Goal: Communication & Community: Answer question/provide support

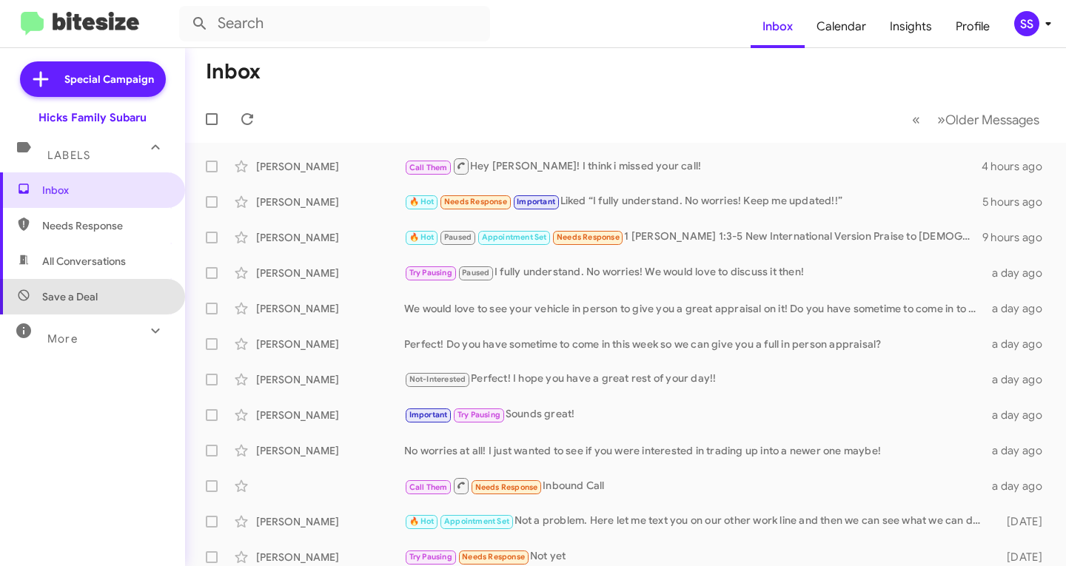
click at [116, 307] on span "Save a Deal" at bounding box center [92, 297] width 185 height 36
type input "in:not-interested"
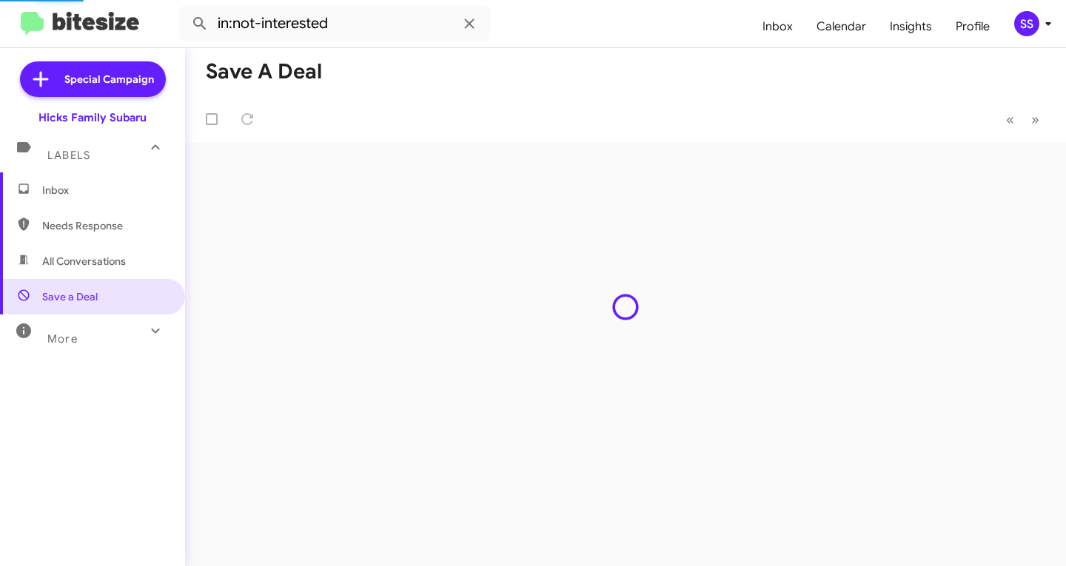
click at [113, 184] on span "Inbox" at bounding box center [105, 190] width 126 height 15
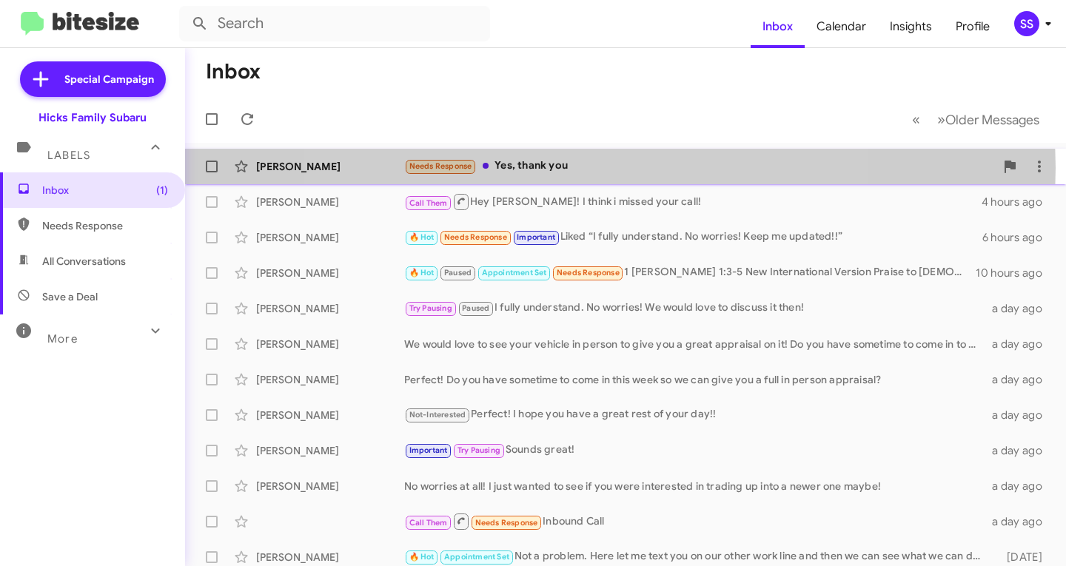
click at [586, 168] on div "Needs Response Yes, thank you" at bounding box center [699, 166] width 591 height 17
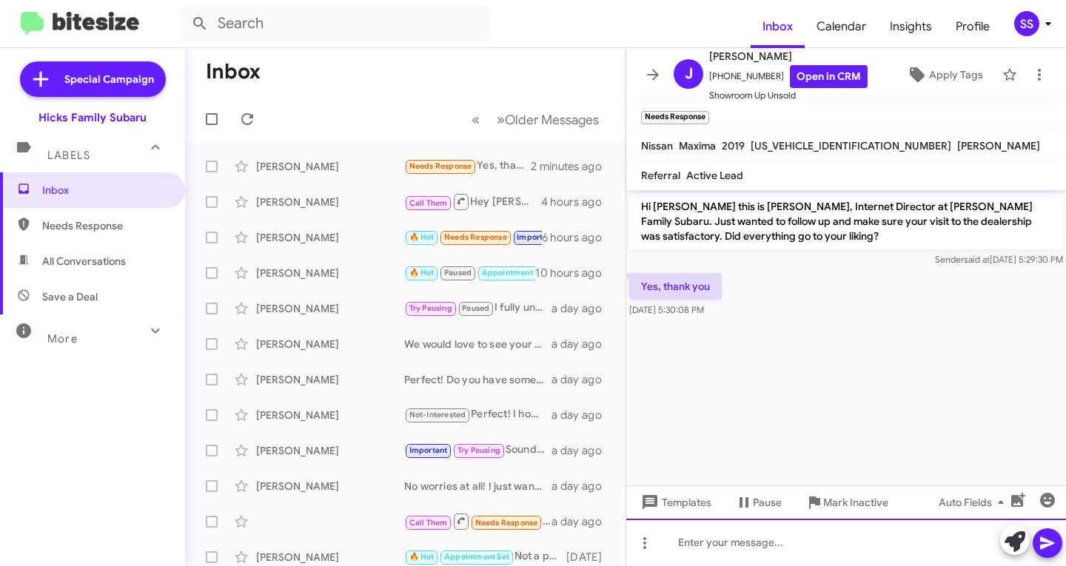
click at [793, 541] on div at bounding box center [846, 542] width 440 height 47
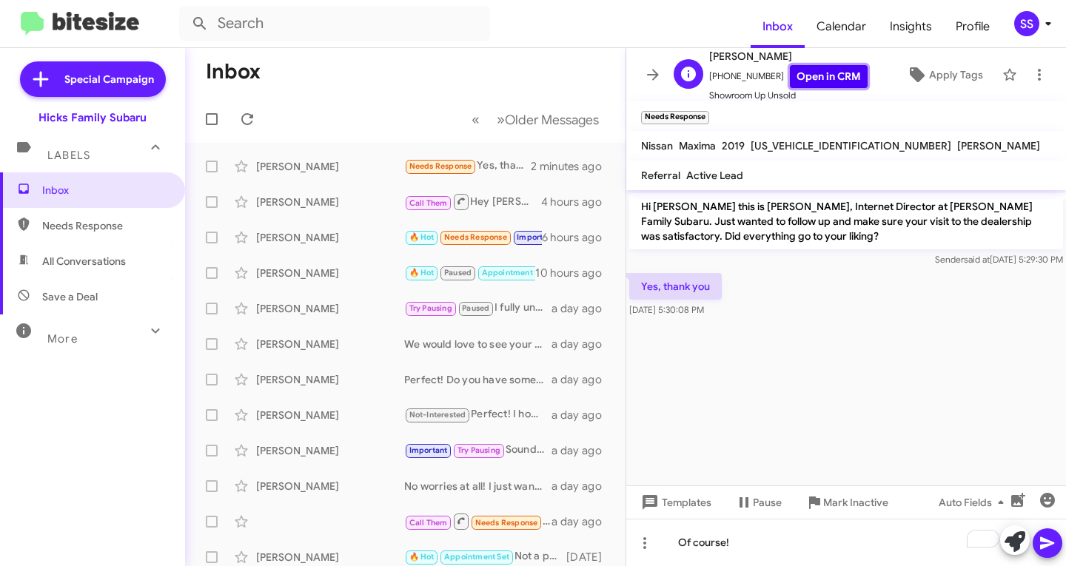
click at [821, 76] on link "Open in CRM" at bounding box center [829, 76] width 78 height 23
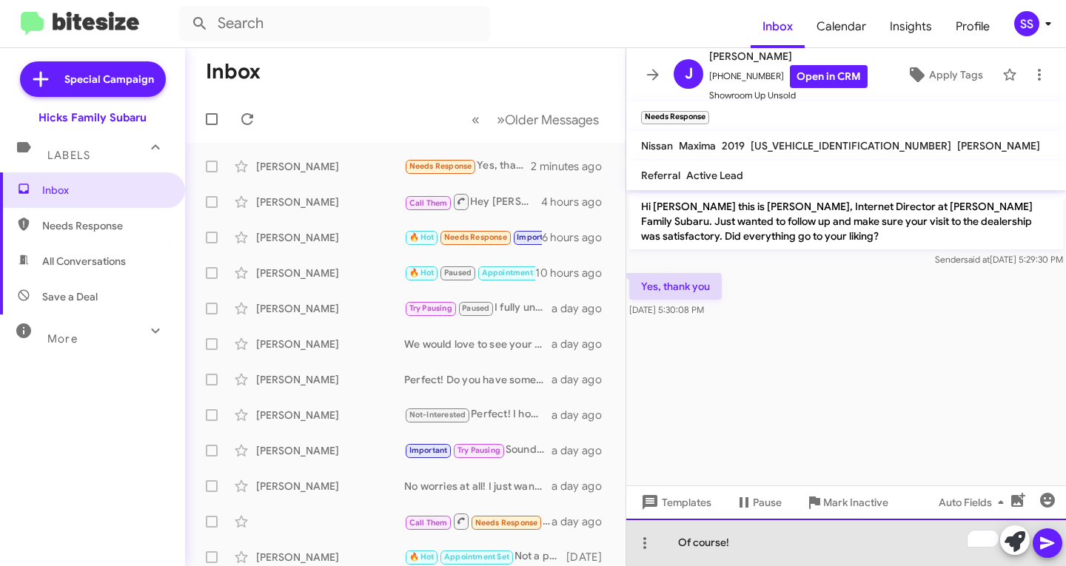
click at [777, 554] on div "Of course!" at bounding box center [846, 542] width 440 height 47
click at [800, 546] on div "Of course!" at bounding box center [846, 542] width 440 height 47
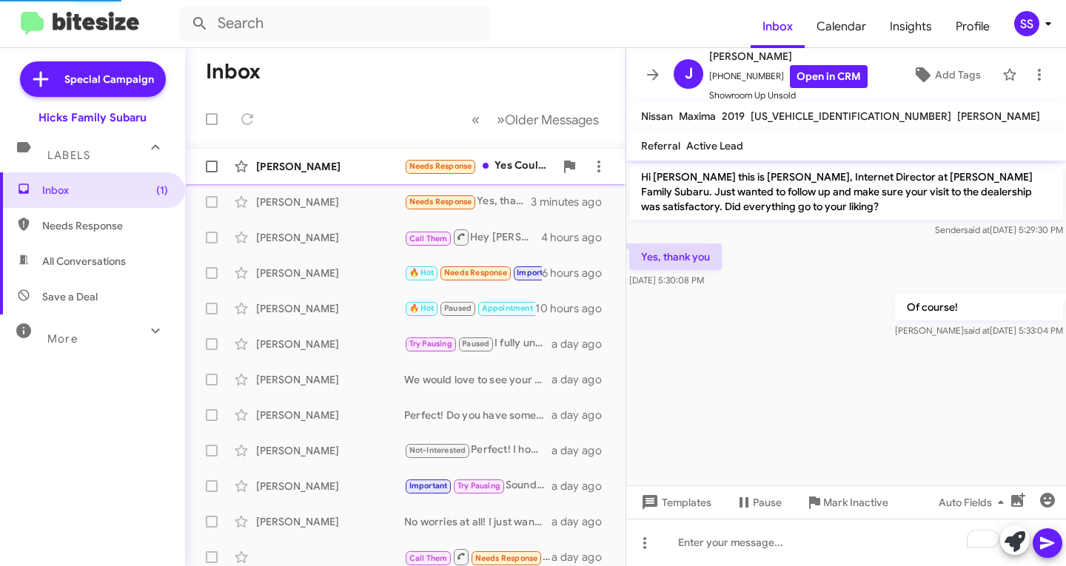
click at [332, 174] on div "[PERSON_NAME] Needs Response Yes Couldn't ask for better customer service y'all…" at bounding box center [405, 167] width 417 height 30
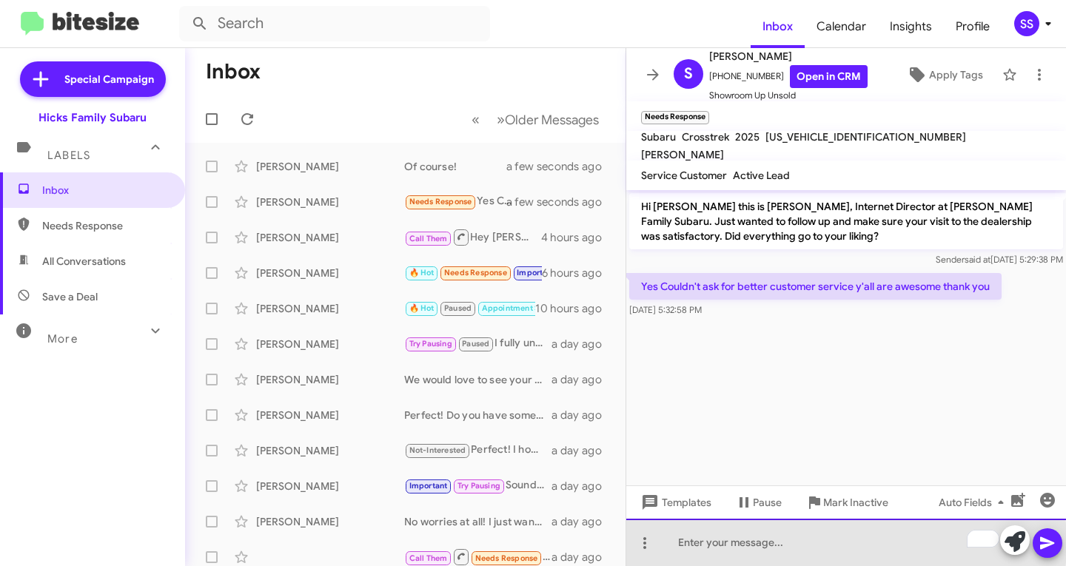
click at [773, 543] on div "To enrich screen reader interactions, please activate Accessibility in Grammarl…" at bounding box center [846, 542] width 440 height 47
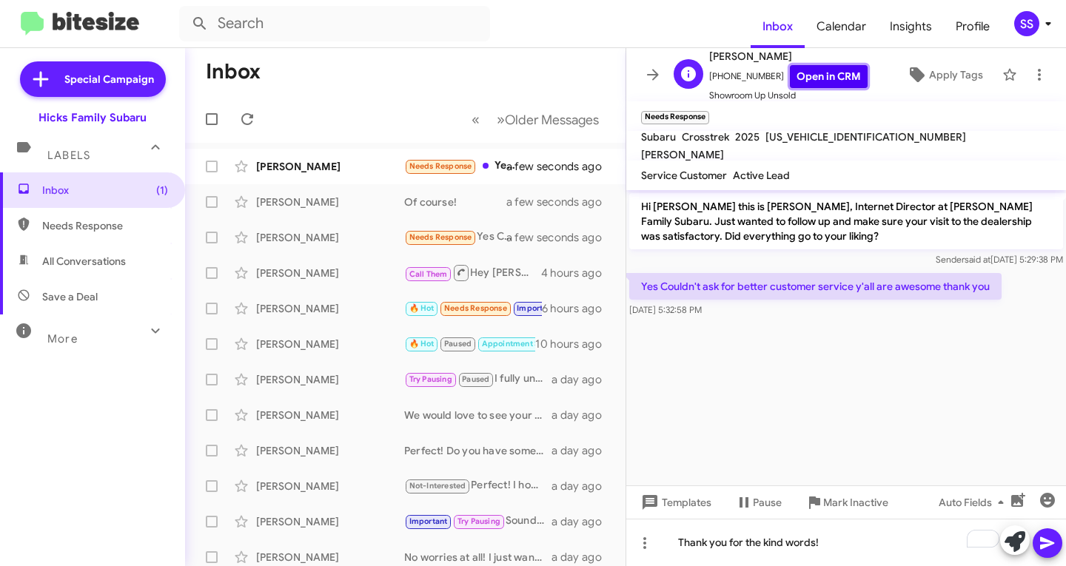
click at [847, 74] on link "Open in CRM" at bounding box center [829, 76] width 78 height 23
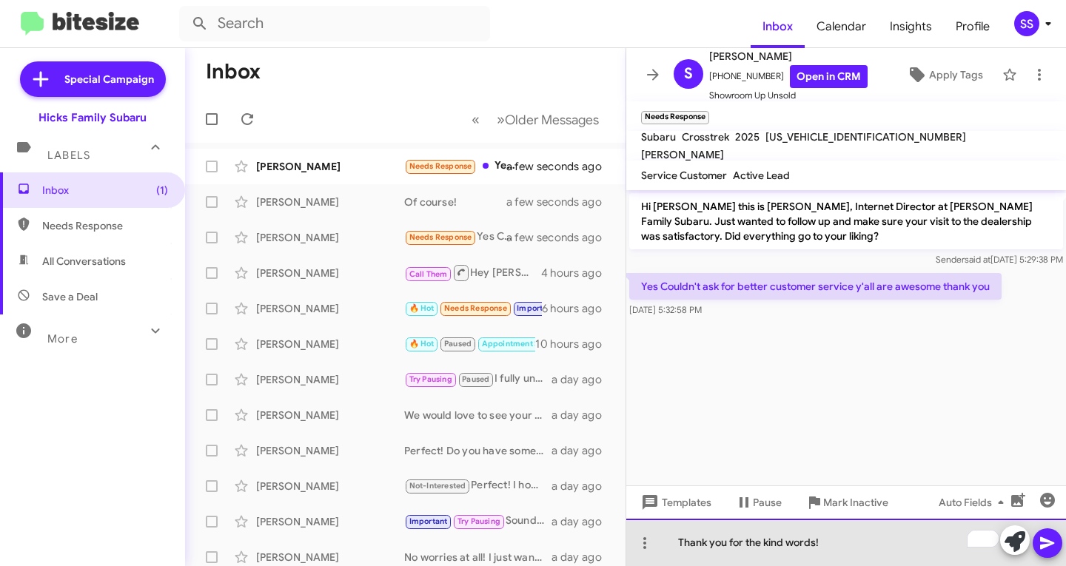
click at [839, 546] on div "Thank you for the kind words!" at bounding box center [846, 542] width 440 height 47
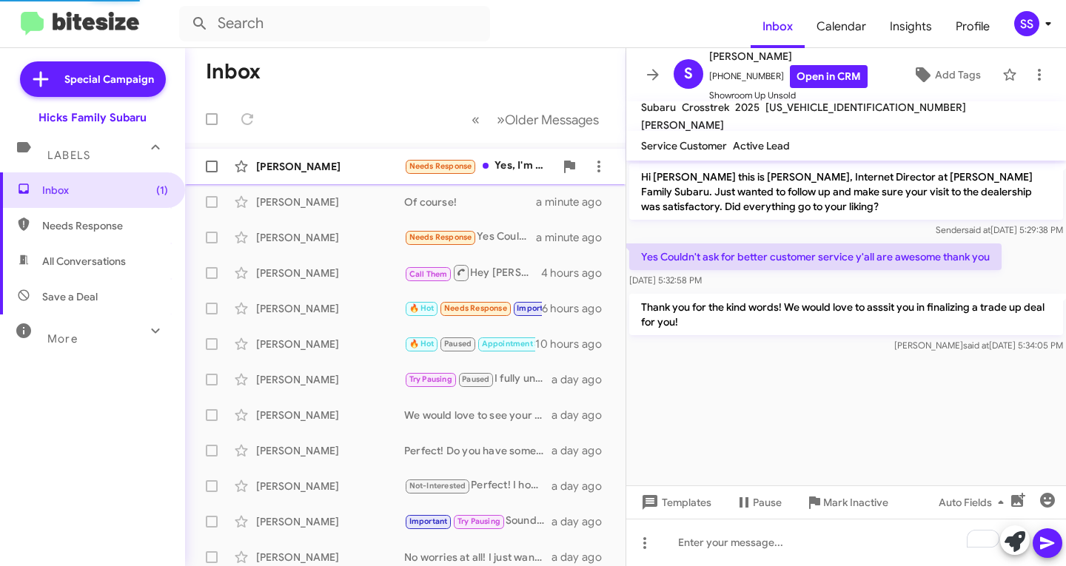
click at [344, 167] on div "[PERSON_NAME]" at bounding box center [330, 166] width 148 height 15
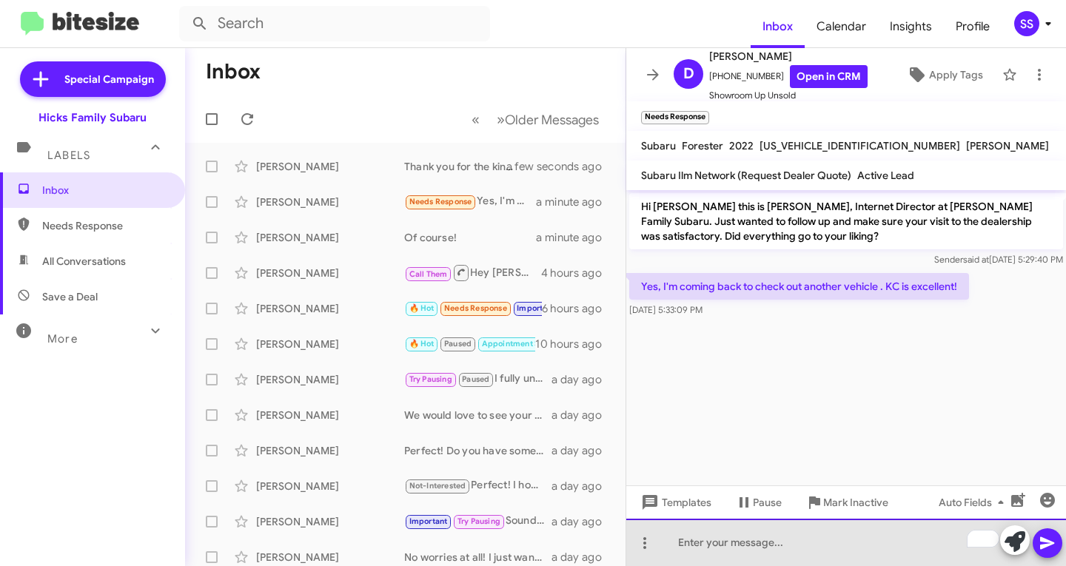
click at [803, 547] on div "To enrich screen reader interactions, please activate Accessibility in Grammarl…" at bounding box center [846, 542] width 440 height 47
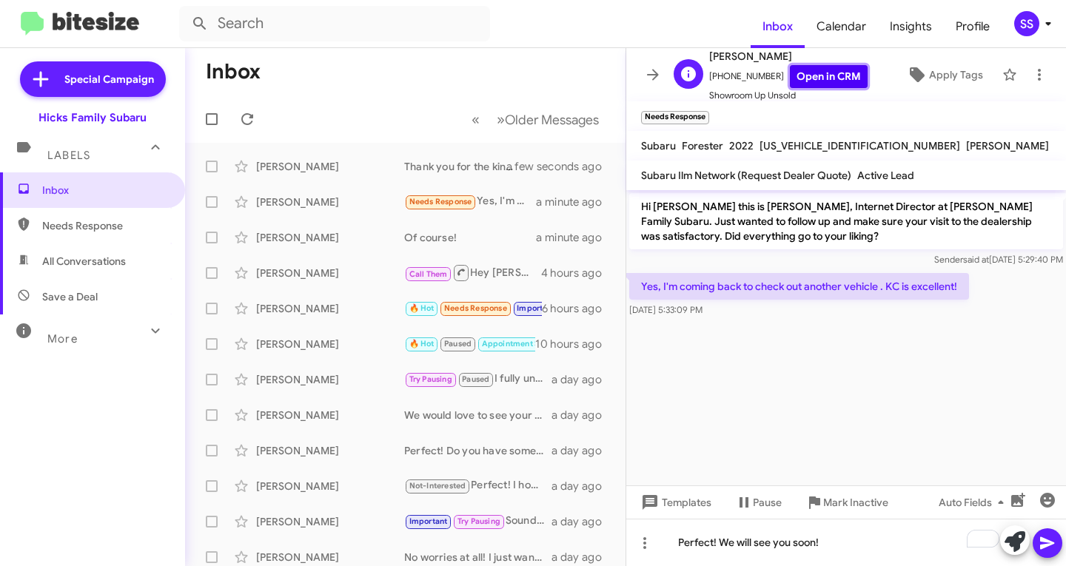
click at [829, 73] on link "Open in CRM" at bounding box center [829, 76] width 78 height 23
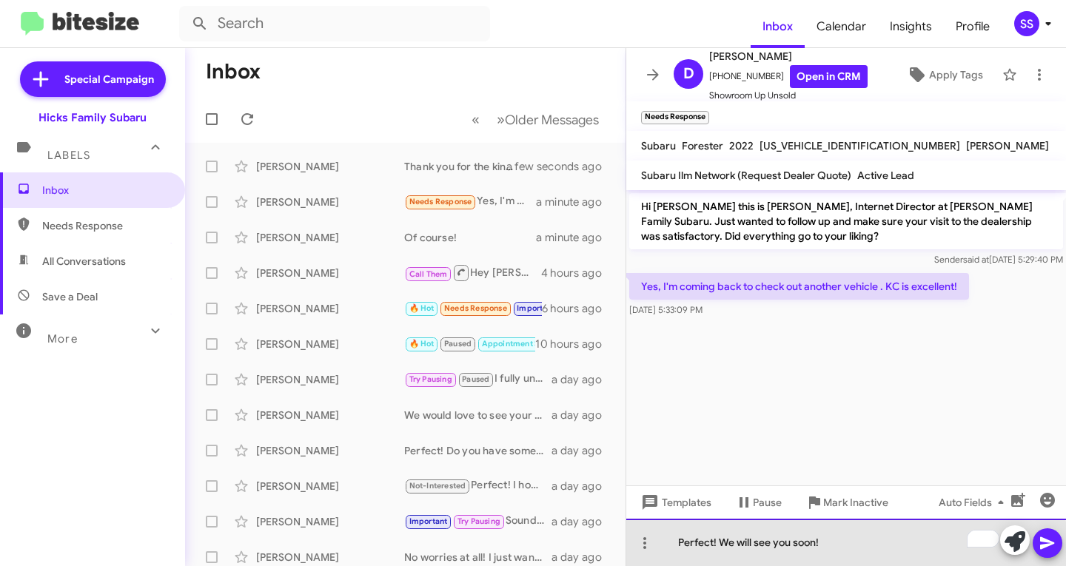
drag, startPoint x: 841, startPoint y: 548, endPoint x: 721, endPoint y: 562, distance: 120.8
click at [721, 562] on div "Perfect! We will see you soon!" at bounding box center [846, 542] width 440 height 47
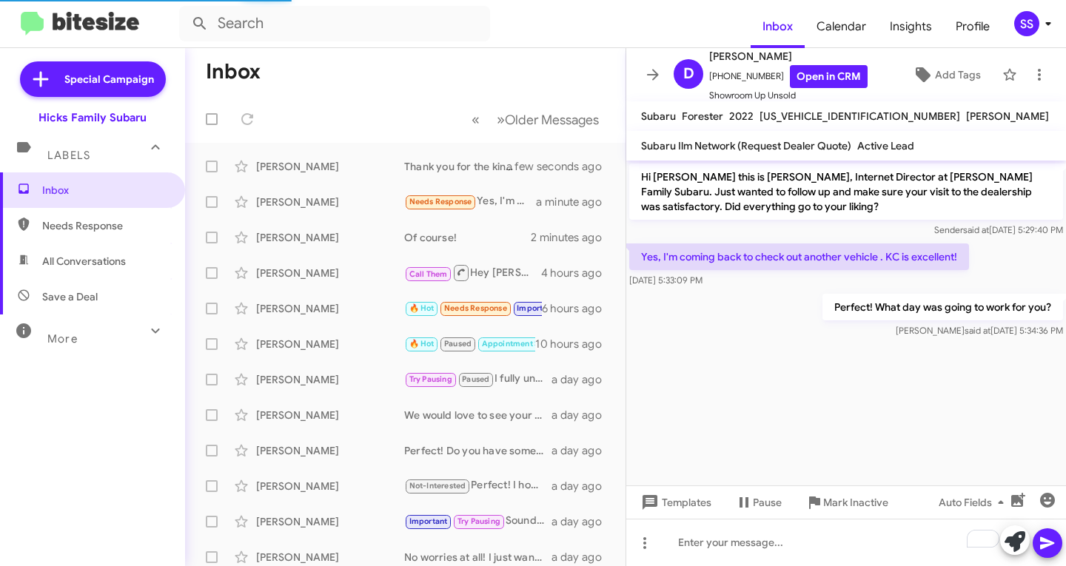
click at [82, 301] on span "Save a Deal" at bounding box center [70, 296] width 56 height 15
type input "in:not-interested"
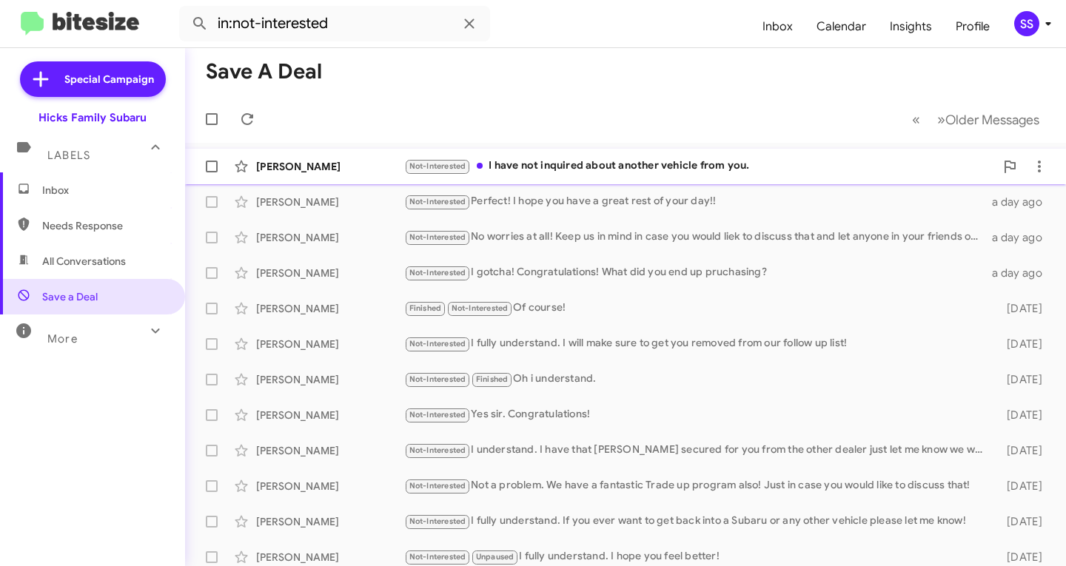
click at [556, 164] on div "Not-Interested I have not inquired about another vehicle from you." at bounding box center [699, 166] width 591 height 17
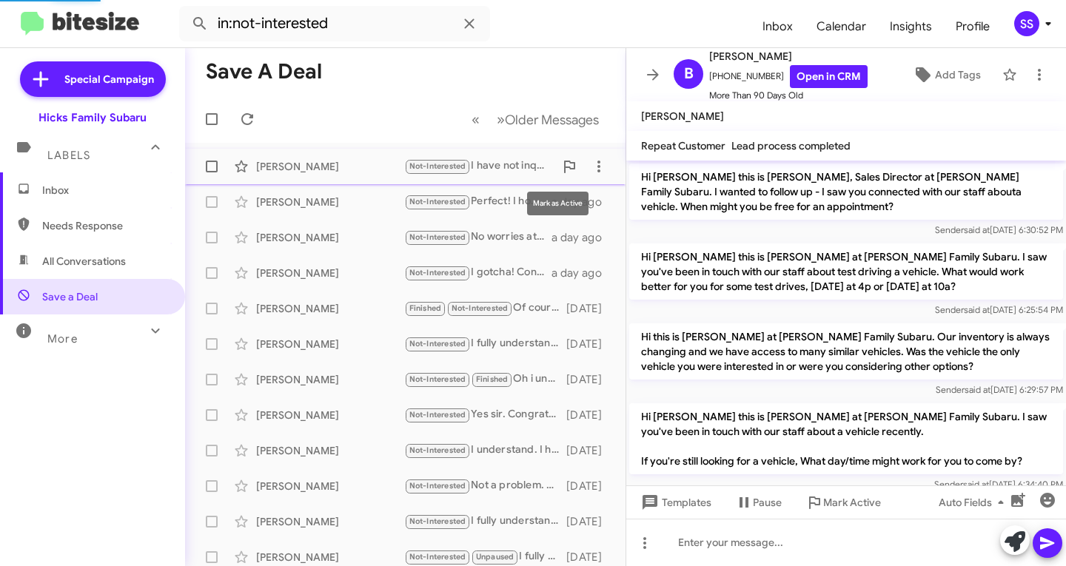
scroll to position [740, 0]
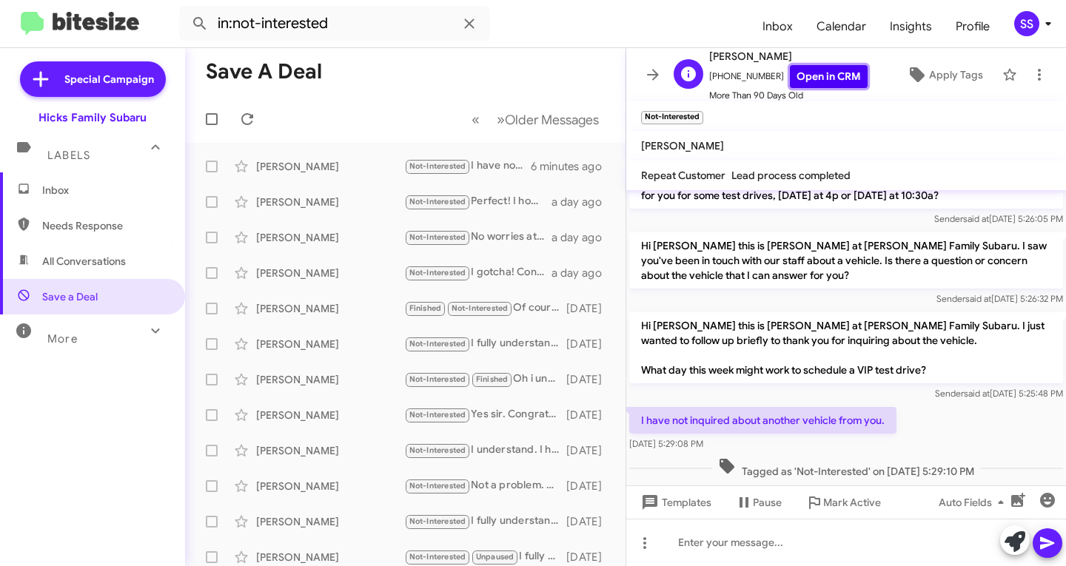
click at [806, 78] on link "Open in CRM" at bounding box center [829, 76] width 78 height 23
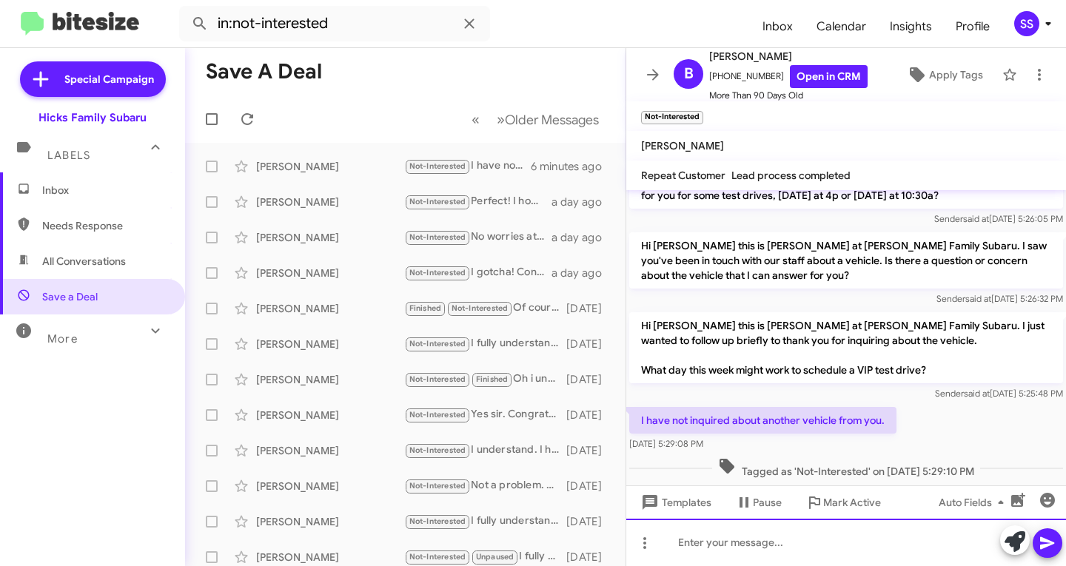
click at [844, 545] on div at bounding box center [846, 542] width 440 height 47
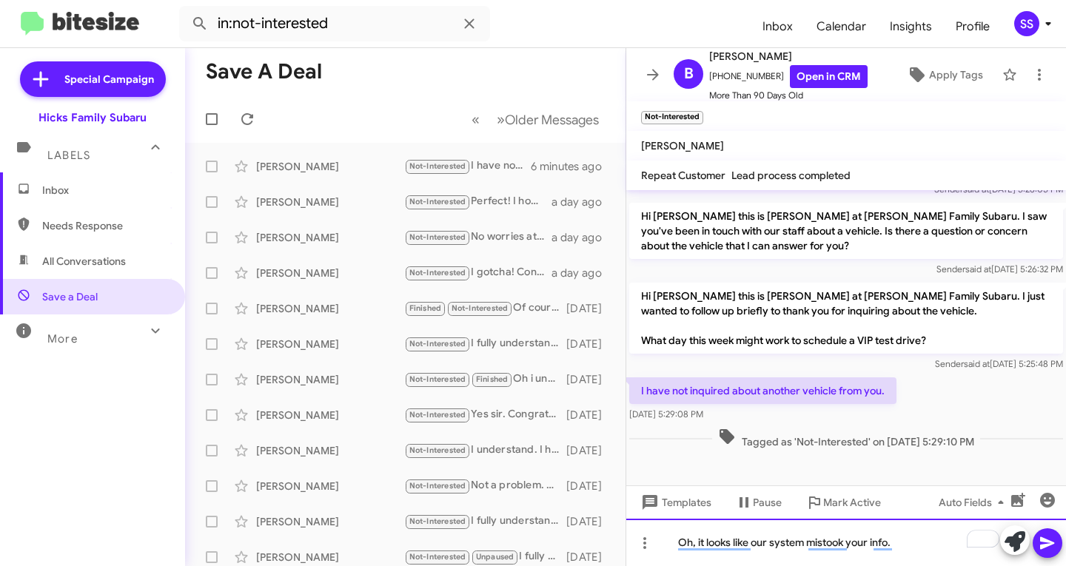
click at [927, 546] on div "Oh, it looks like our system mistook your info." at bounding box center [846, 542] width 440 height 47
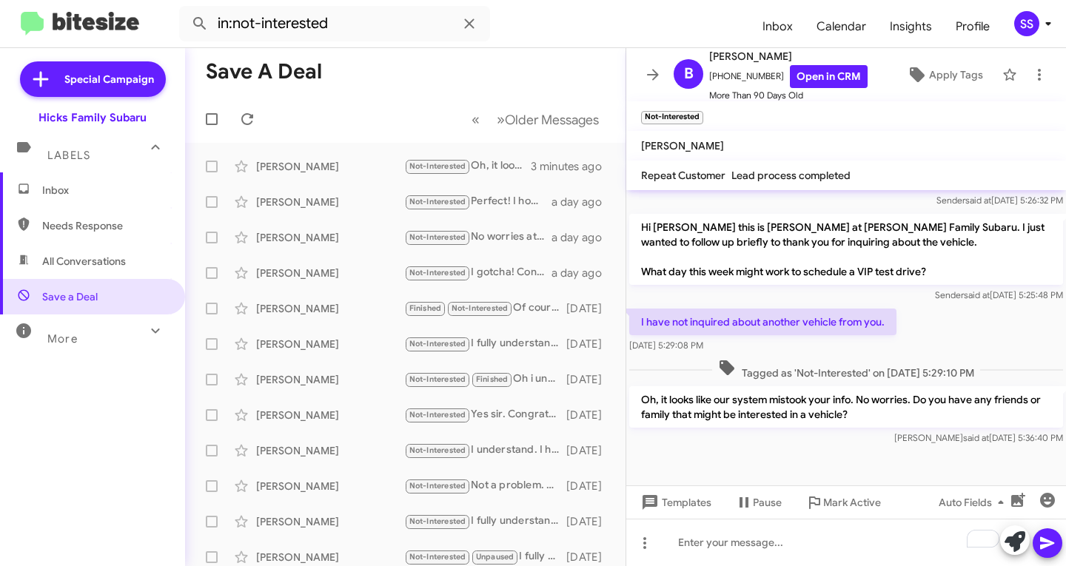
click at [129, 177] on span "Inbox" at bounding box center [92, 191] width 185 height 36
